Goal: Task Accomplishment & Management: Use online tool/utility

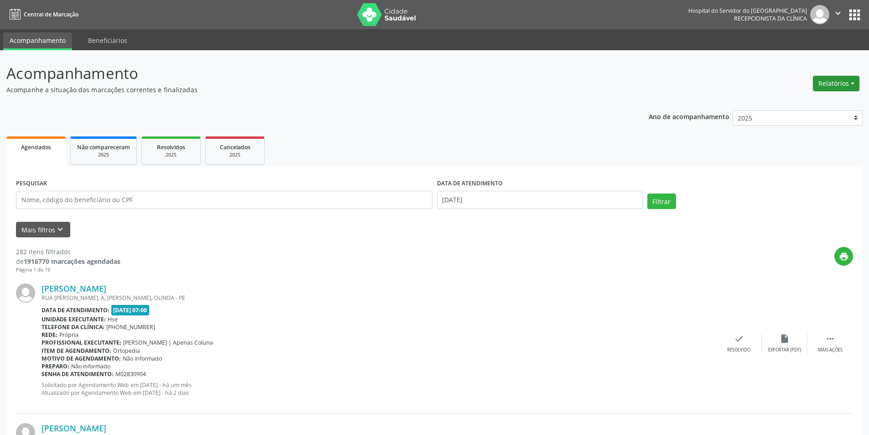
click at [838, 84] on button "Relatórios" at bounding box center [836, 84] width 47 height 16
click at [788, 106] on link "Agendamentos" at bounding box center [810, 103] width 98 height 13
select select "8"
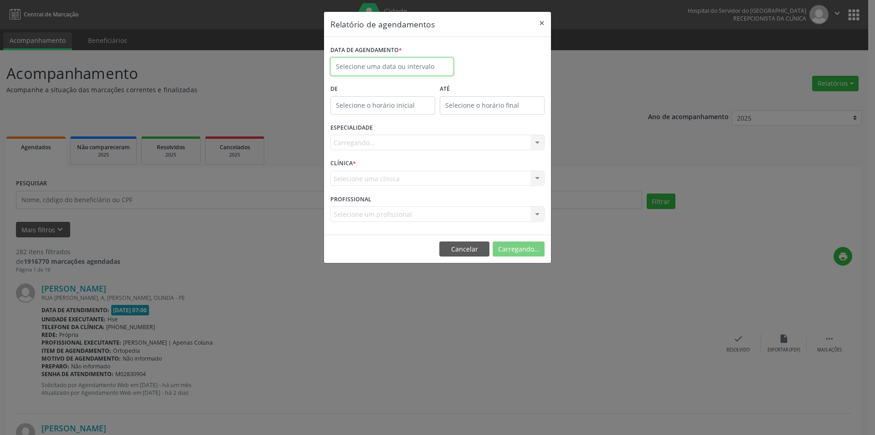
click at [409, 65] on input "text" at bounding box center [392, 66] width 123 height 18
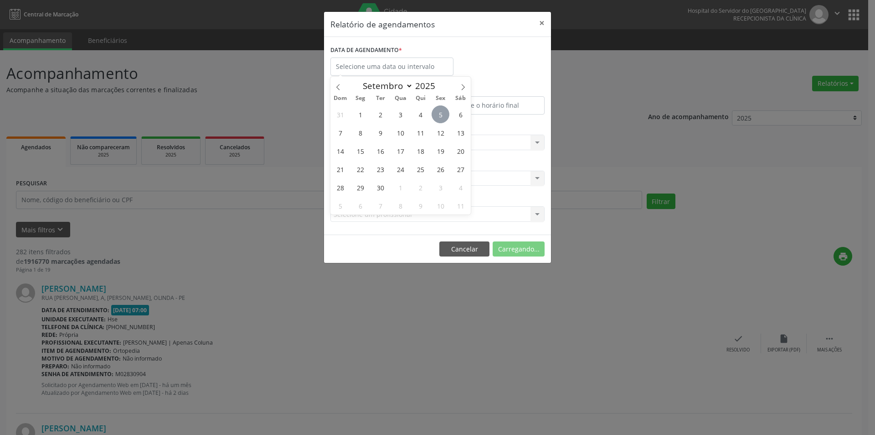
click at [439, 110] on span "5" at bounding box center [441, 114] width 18 height 18
type input "[DATE]"
click at [439, 110] on span "5" at bounding box center [441, 114] width 18 height 18
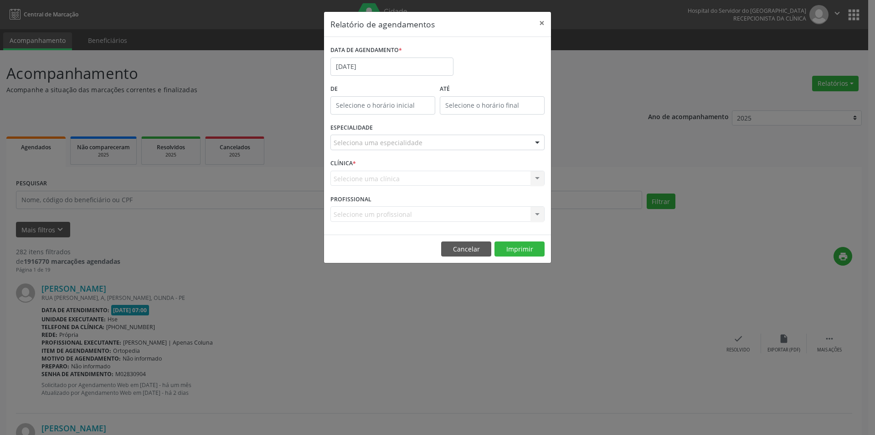
click at [425, 140] on div "Seleciona uma especialidade" at bounding box center [438, 143] width 214 height 16
type input "FIS"
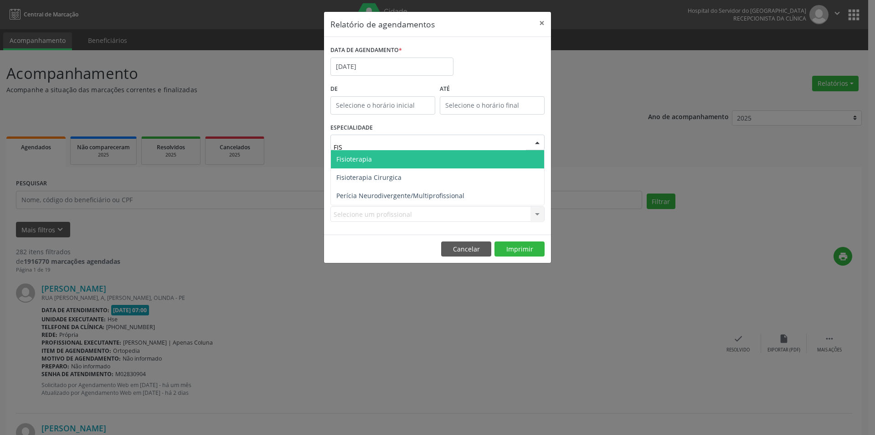
click at [419, 161] on span "Fisioterapia" at bounding box center [437, 159] width 213 height 18
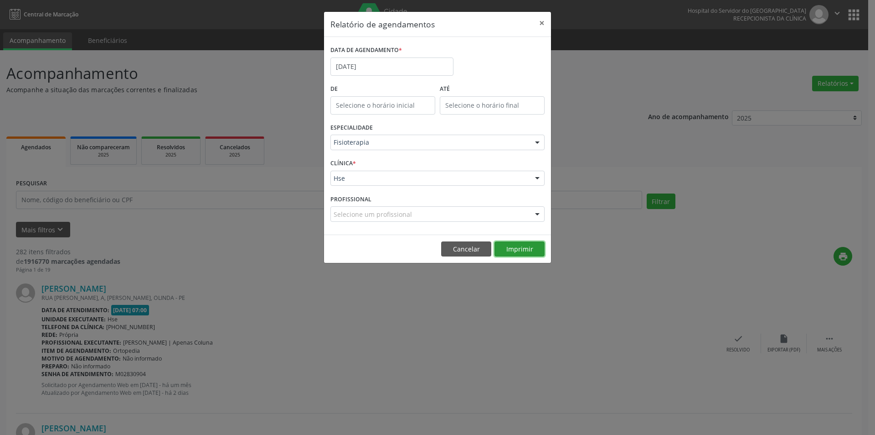
click at [521, 249] on button "Imprimir" at bounding box center [520, 249] width 50 height 16
